Goal: Task Accomplishment & Management: Use online tool/utility

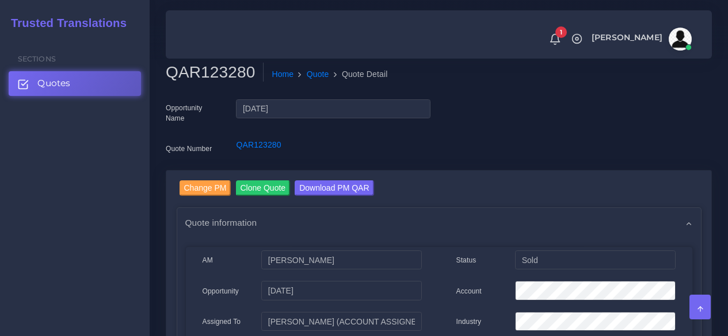
scroll to position [460, 0]
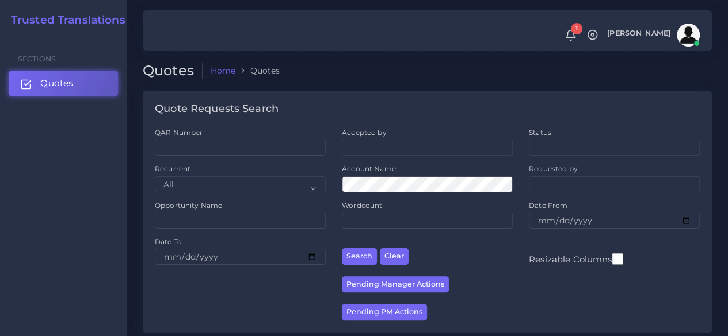
click at [79, 79] on link "Quotes" at bounding box center [63, 83] width 109 height 24
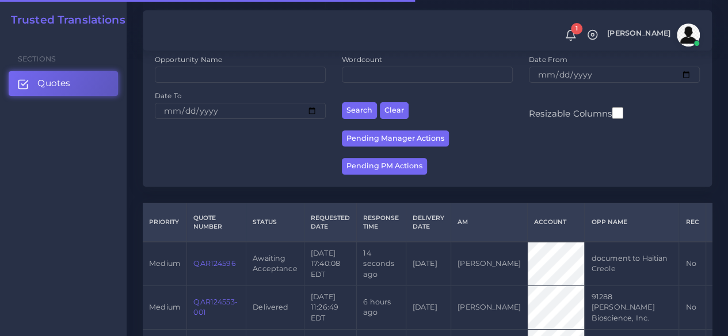
scroll to position [230, 0]
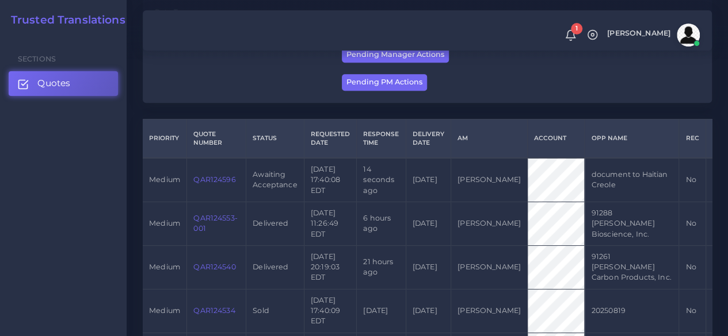
click at [216, 184] on link "QAR124596" at bounding box center [214, 179] width 42 height 9
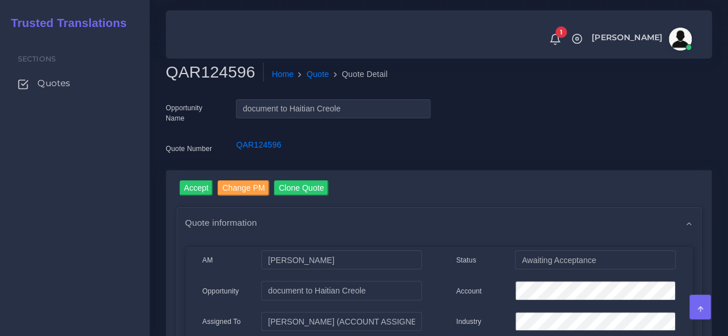
click at [216, 74] on h2 "QAR124596" at bounding box center [215, 73] width 98 height 20
copy h2 "QAR124596"
click at [197, 186] on input "Accept" at bounding box center [196, 189] width 34 height 16
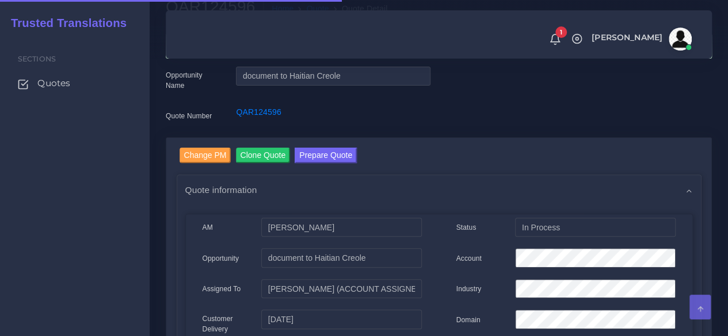
scroll to position [173, 0]
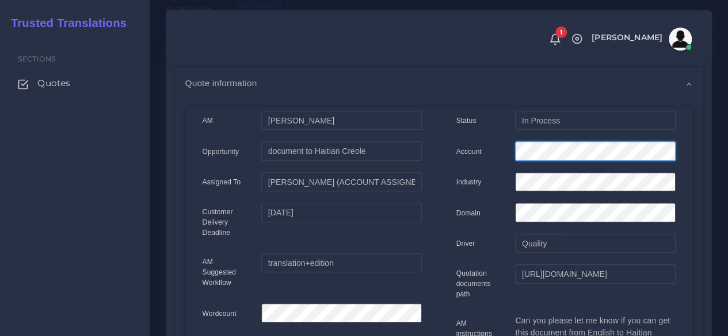
click at [459, 156] on div "Account" at bounding box center [566, 153] width 236 height 23
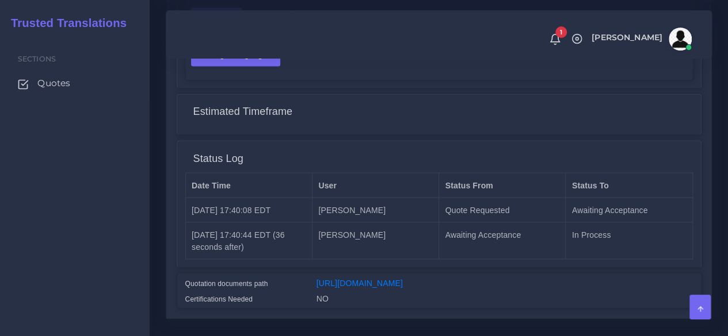
scroll to position [980, 0]
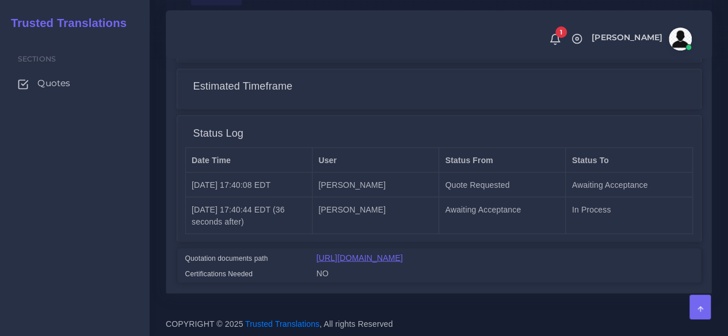
click at [346, 253] on link "[URL][DOMAIN_NAME]" at bounding box center [359, 257] width 86 height 9
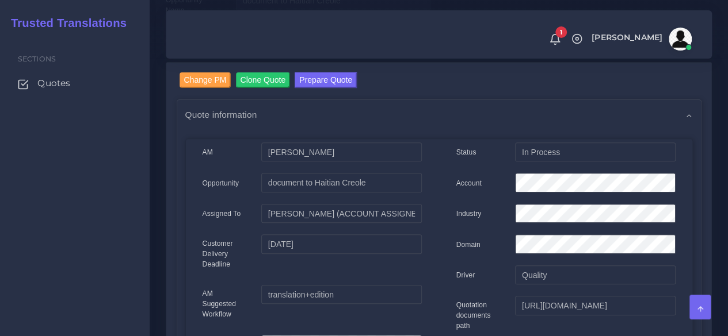
scroll to position [0, 0]
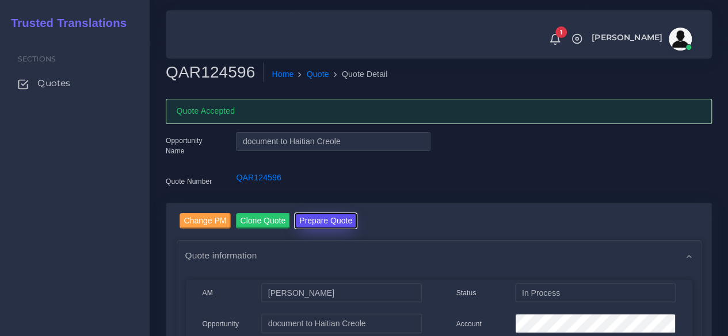
click at [336, 226] on button "Prepare Quote" at bounding box center [326, 221] width 62 height 16
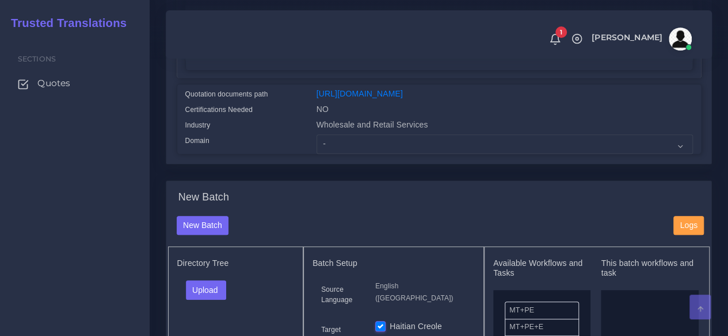
scroll to position [345, 0]
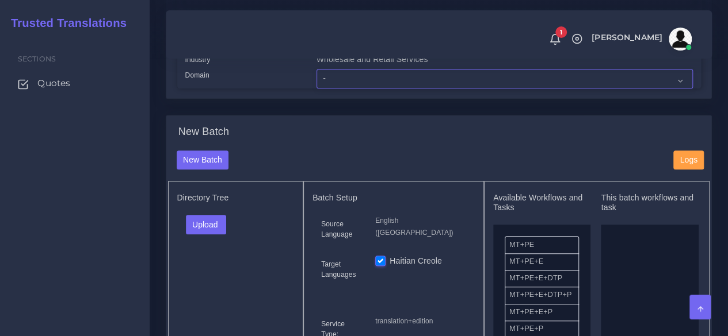
click at [323, 89] on select "- Advertising and Media Agriculture, Forestry and Fishing Architecture, Buildin…" at bounding box center [504, 79] width 376 height 20
select select "Human Resources - HR"
click at [316, 89] on select "- Advertising and Media Agriculture, Forestry and Fishing Architecture, Buildin…" at bounding box center [504, 79] width 376 height 20
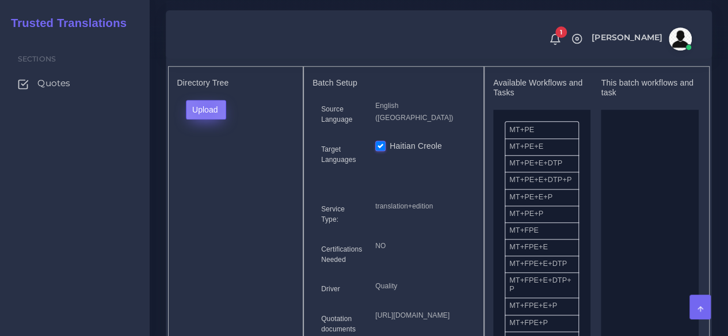
click at [206, 120] on button "Upload" at bounding box center [206, 110] width 41 height 20
click at [212, 160] on label "Files" at bounding box center [225, 153] width 79 height 14
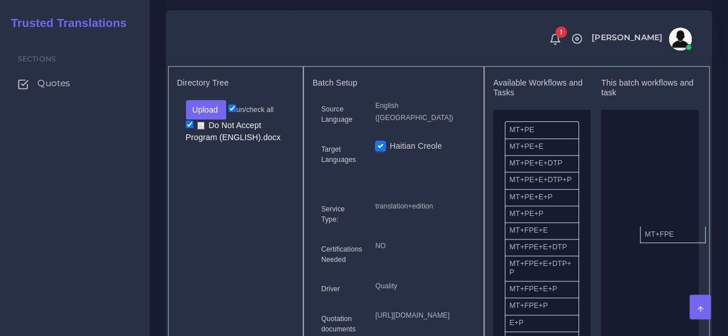
drag, startPoint x: 603, startPoint y: 259, endPoint x: 559, endPoint y: 251, distance: 44.9
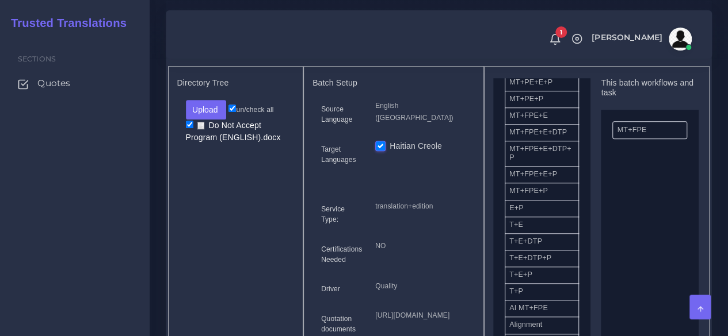
scroll to position [288, 0]
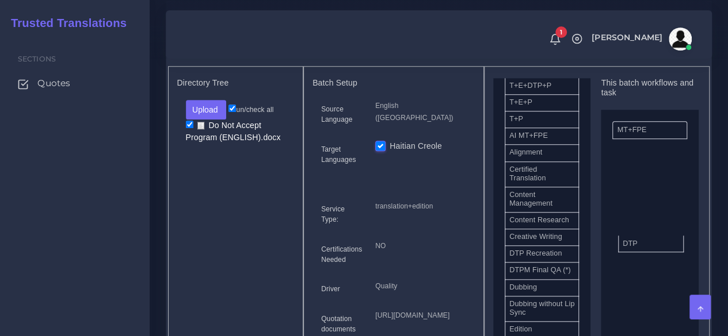
drag, startPoint x: 598, startPoint y: 279, endPoint x: 656, endPoint y: 264, distance: 59.4
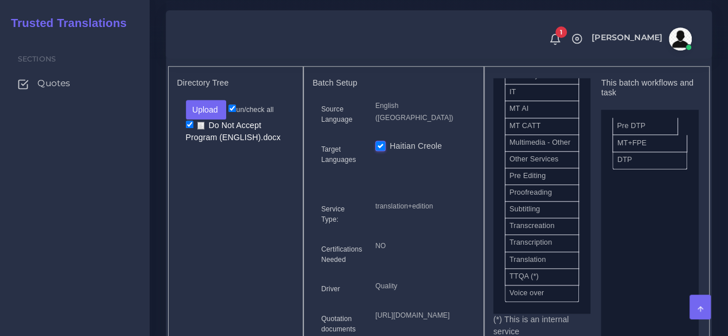
drag, startPoint x: 540, startPoint y: 242, endPoint x: 648, endPoint y: 146, distance: 143.8
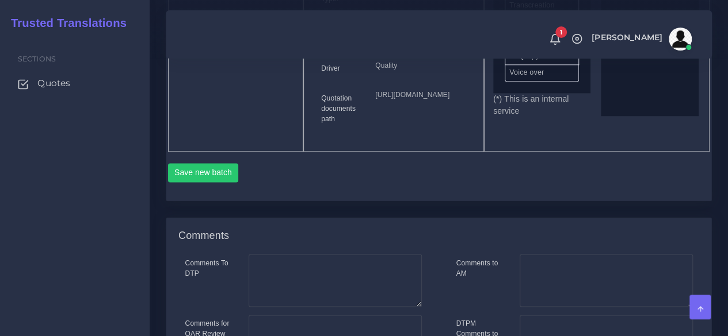
scroll to position [748, 0]
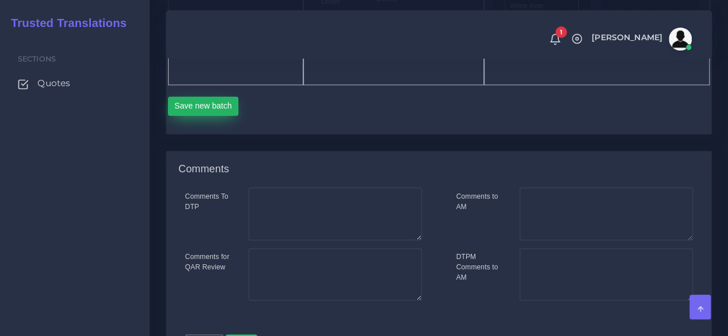
click at [206, 116] on button "Save new batch" at bounding box center [203, 107] width 71 height 20
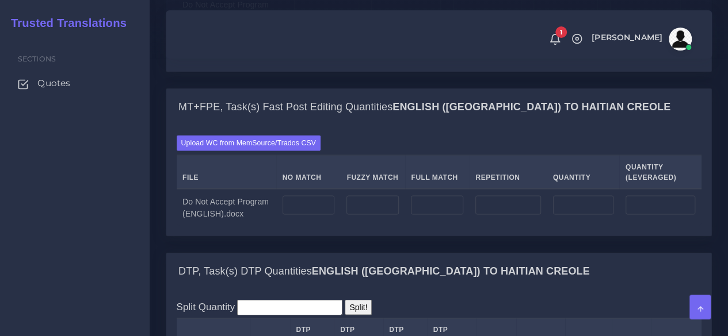
scroll to position [978, 0]
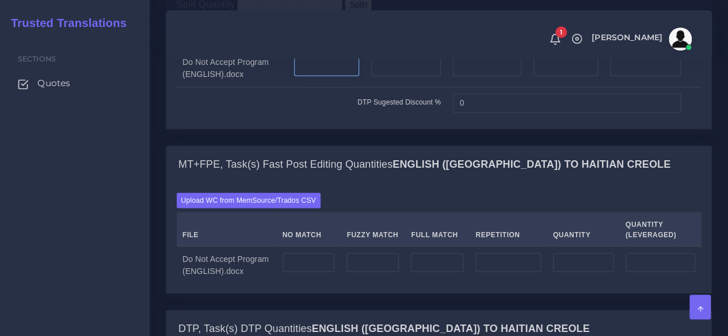
click at [334, 76] on input "number" at bounding box center [326, 66] width 65 height 20
type input "3"
click at [399, 76] on input "number" at bounding box center [406, 66] width 70 height 20
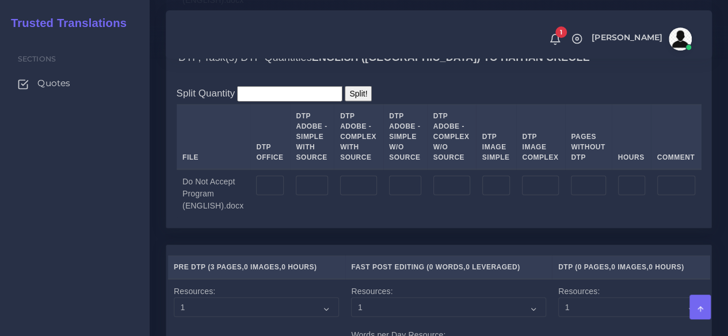
scroll to position [1323, 0]
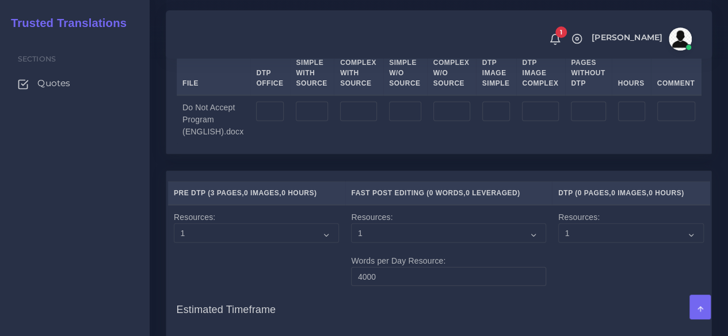
type input "1"
click at [273, 121] on input "number" at bounding box center [270, 112] width 28 height 20
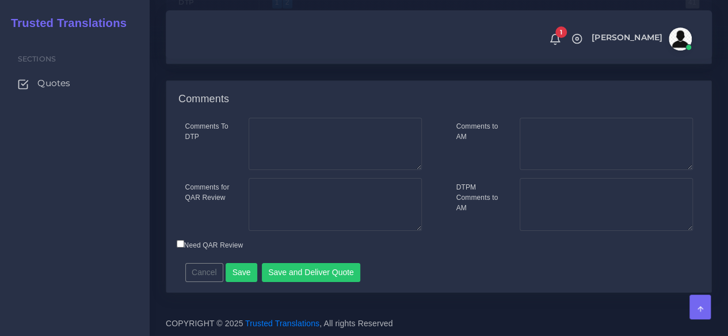
scroll to position [1887, 0]
type input "4"
click at [248, 269] on button "Save" at bounding box center [241, 273] width 32 height 20
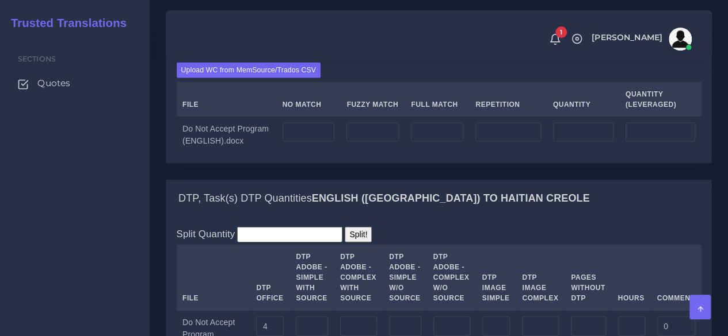
scroll to position [1150, 0]
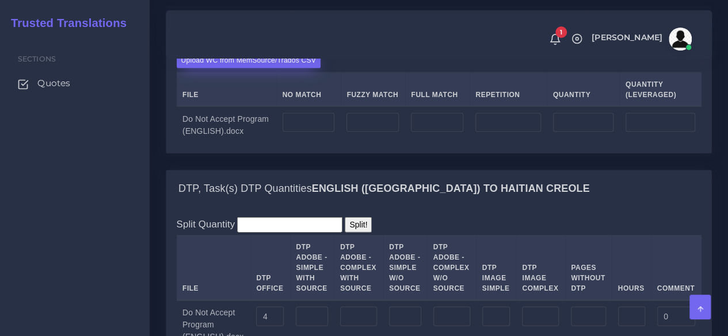
click at [248, 68] on label "Upload WC from MemSource/Trados CSV" at bounding box center [249, 61] width 144 height 16
click at [0, 0] on input "Upload WC from MemSource/Trados CSV" at bounding box center [0, 0] width 0 height 0
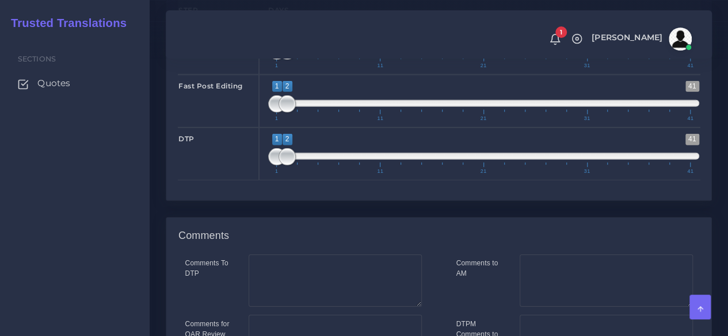
scroll to position [1726, 0]
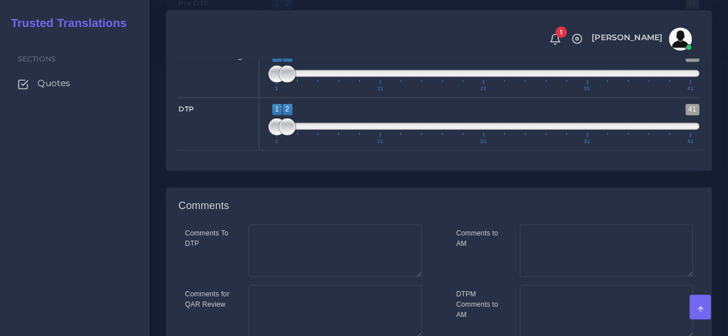
type input "1;1"
drag, startPoint x: 283, startPoint y: 112, endPoint x: 250, endPoint y: 115, distance: 32.9
click at [251, 45] on div "Pre DTP 1 41 1 1 1 — 1 1 11 21 31 41 1;1" at bounding box center [438, 18] width 539 height 53
type input "1;1"
drag, startPoint x: 283, startPoint y: 167, endPoint x: 254, endPoint y: 171, distance: 29.5
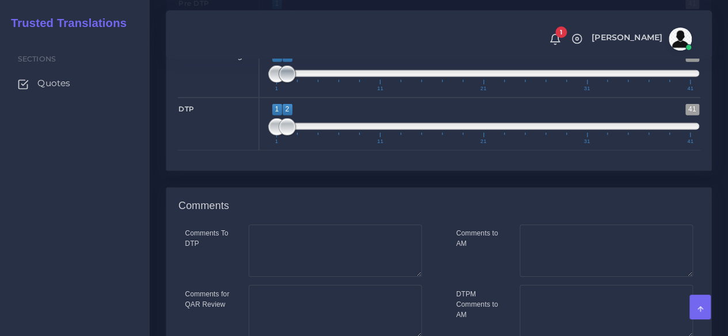
click at [254, 98] on div "Fast Post Editing 1 41 1 2 1 — 2 1 11 21 31 41 1;1" at bounding box center [438, 71] width 539 height 53
type input "2;2"
drag, startPoint x: 275, startPoint y: 216, endPoint x: 281, endPoint y: 216, distance: 6.3
click at [281, 136] on span at bounding box center [286, 126] width 17 height 17
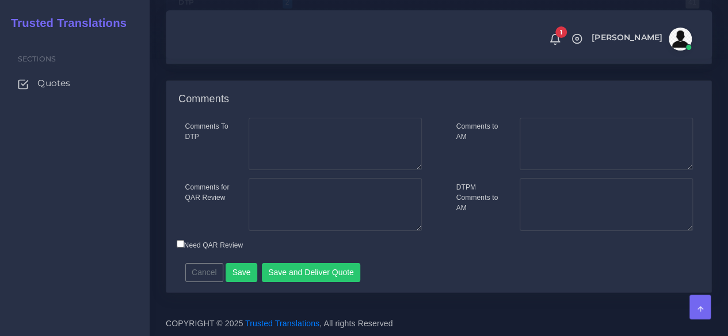
scroll to position [1919, 0]
click at [309, 273] on button "Save and Deliver Quote" at bounding box center [311, 273] width 99 height 20
